Goal: Navigation & Orientation: Understand site structure

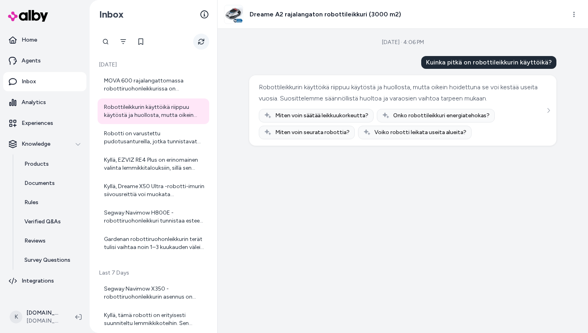
click at [199, 39] on icon "Refresh" at bounding box center [201, 41] width 6 height 6
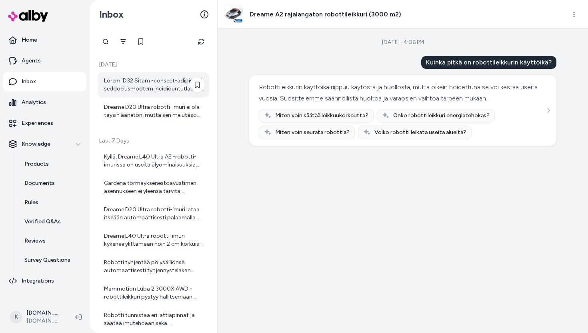
click at [173, 88] on div at bounding box center [154, 85] width 100 height 16
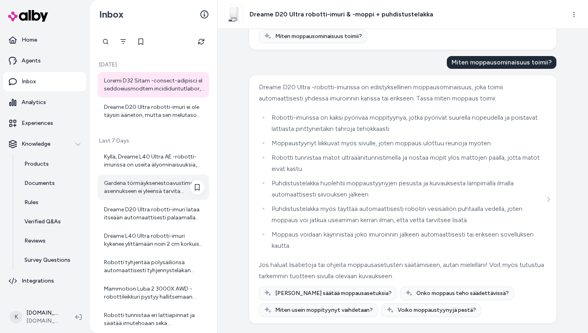
click at [140, 179] on div "Gardena törmäyksenestoavustimen asennukseen ei yleensä tarvita erityistyökaluja…" at bounding box center [154, 187] width 100 height 16
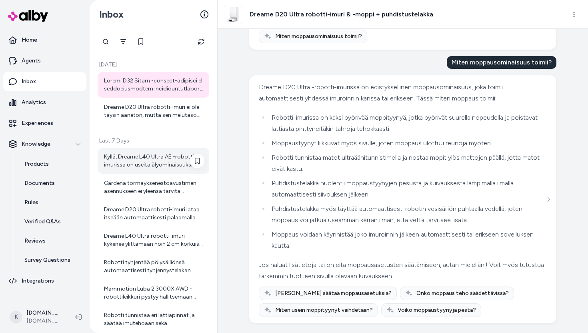
click at [144, 167] on div "Kyllä, Dreame L40 Ultra AE -robotti-imurissa on useita älyominaisuuksia, jotka …" at bounding box center [154, 161] width 100 height 16
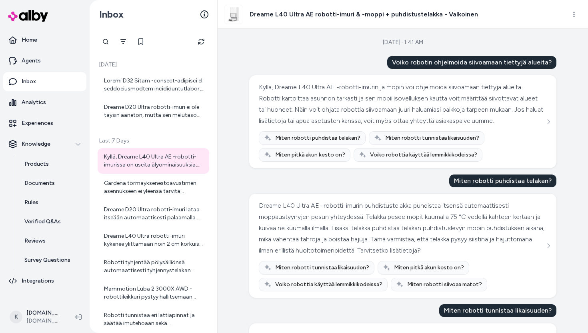
click at [220, 175] on div "[DATE] · 1:41 AM Voiko robotin ohjelmoida siivoamaan tiettyjä alueita? Kyllä, D…" at bounding box center [403, 181] width 371 height 304
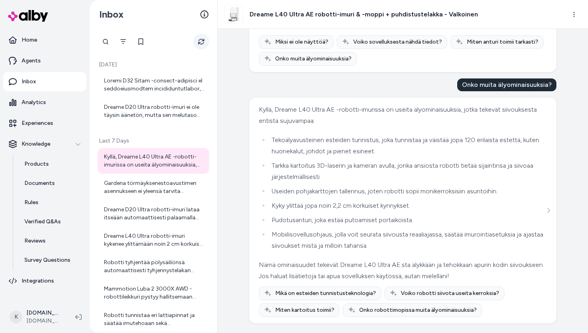
click at [196, 40] on button "Refresh" at bounding box center [201, 42] width 16 height 16
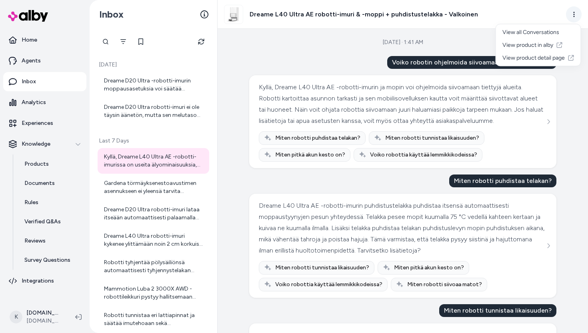
click at [569, 15] on html "Home Agents Inbox Analytics Experiences Knowledge Products Documents Rules Veri…" at bounding box center [294, 166] width 588 height 333
click at [572, 125] on html "Home Agents Inbox Analytics Experiences Knowledge Products Documents Rules Veri…" at bounding box center [294, 166] width 588 height 333
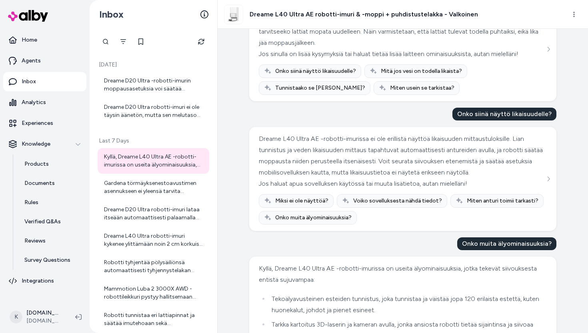
scroll to position [756, 0]
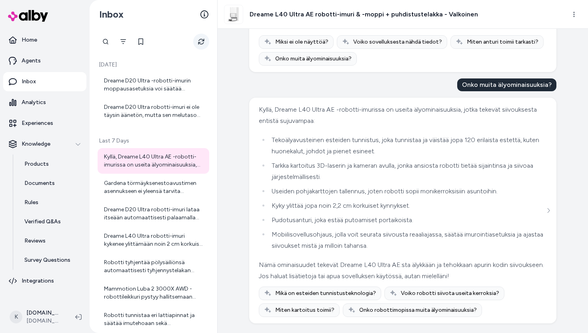
click at [198, 45] on button "Refresh" at bounding box center [201, 42] width 16 height 16
click at [199, 43] on icon "Refresh" at bounding box center [201, 42] width 6 height 6
click at [203, 43] on icon "Refresh" at bounding box center [201, 42] width 6 height 6
click at [201, 42] on icon "Refresh" at bounding box center [201, 41] width 6 height 6
click at [35, 39] on p "Home" at bounding box center [30, 40] width 16 height 8
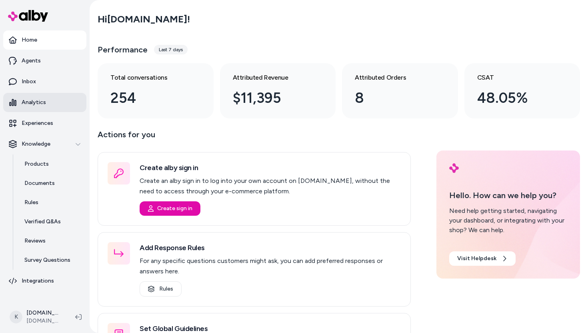
click at [34, 104] on p "Analytics" at bounding box center [34, 102] width 24 height 8
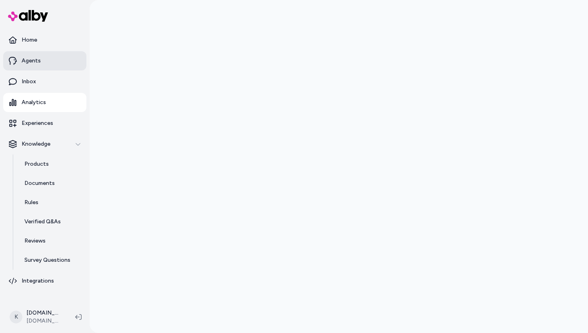
click at [56, 62] on link "Agents" at bounding box center [44, 60] width 83 height 19
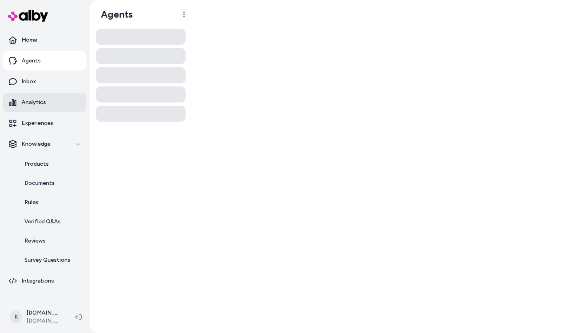
click at [46, 98] on link "Analytics" at bounding box center [44, 102] width 83 height 19
